Goal: Find specific page/section: Find specific page/section

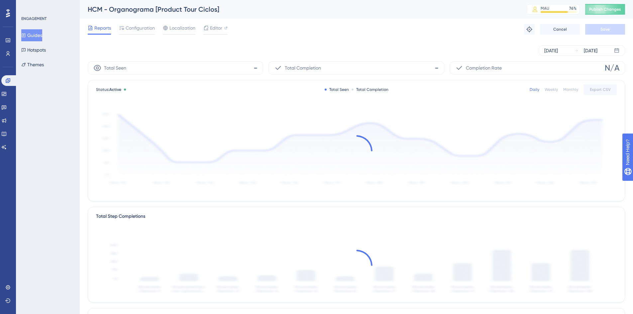
click at [42, 36] on button "Guides" at bounding box center [31, 35] width 21 height 12
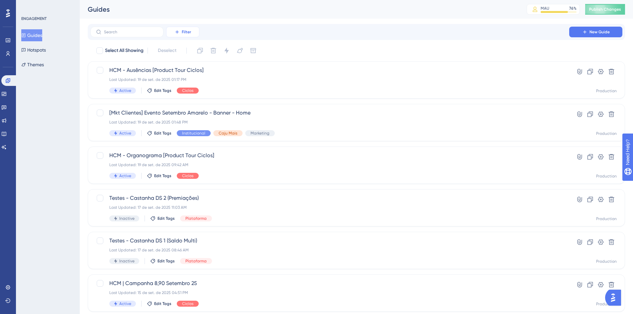
click at [176, 32] on icon at bounding box center [177, 31] width 5 height 5
click at [185, 51] on span "Tags" at bounding box center [181, 51] width 10 height 8
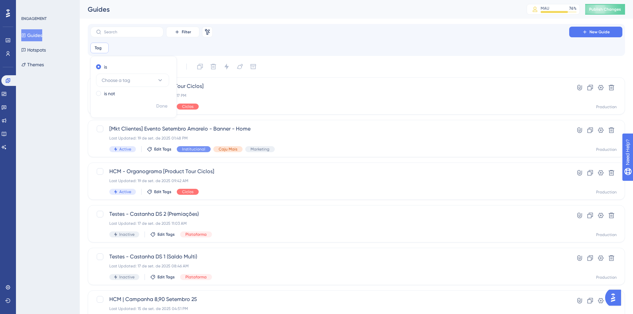
click at [257, 20] on div "Performance Users Engagement Widgets Feedback Product Updates Knowledge Base AI…" at bounding box center [357, 260] width 554 height 521
